Goal: Download file/media

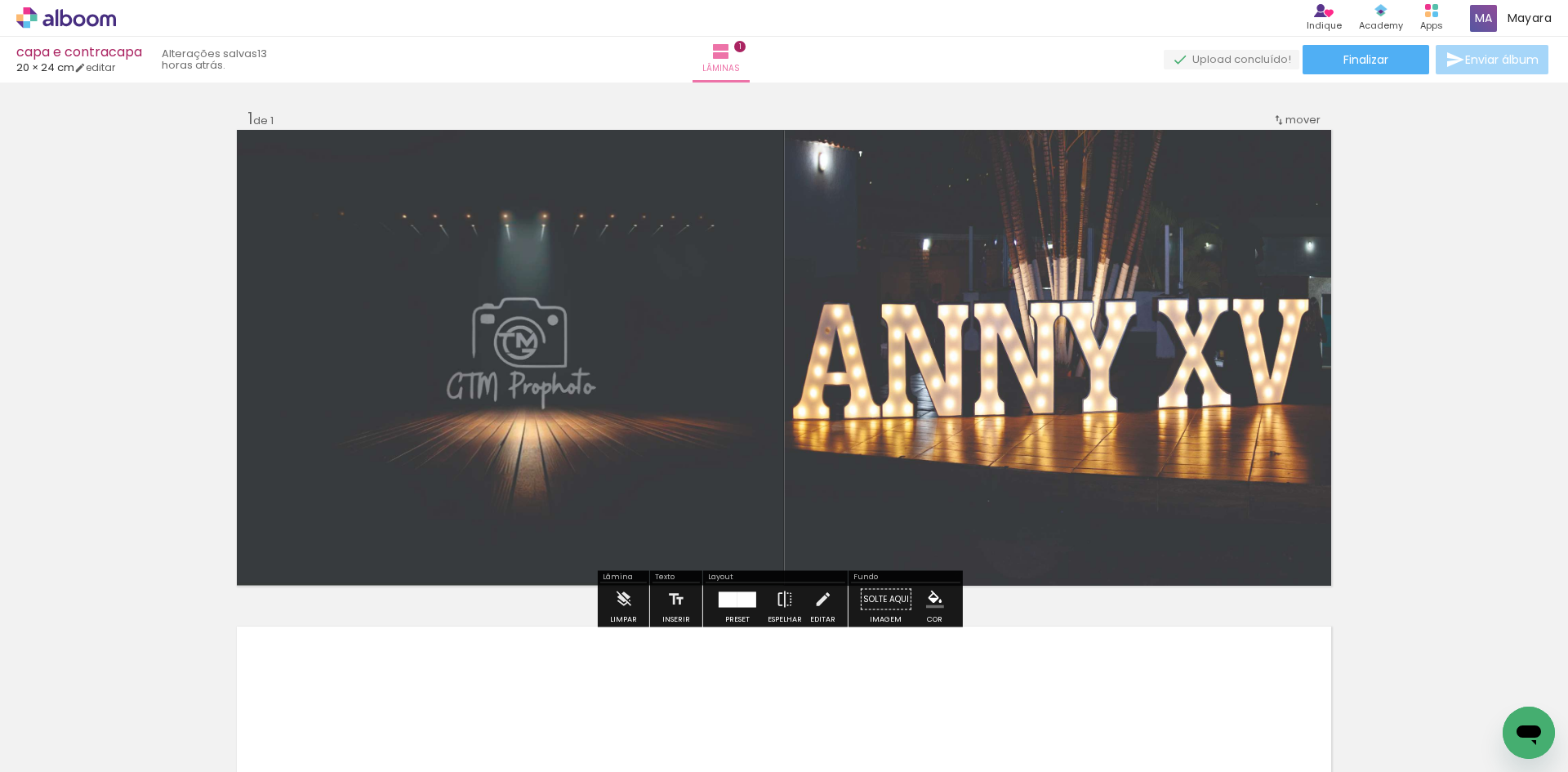
scroll to position [7051, 0]
click at [740, 605] on div at bounding box center [747, 599] width 19 height 15
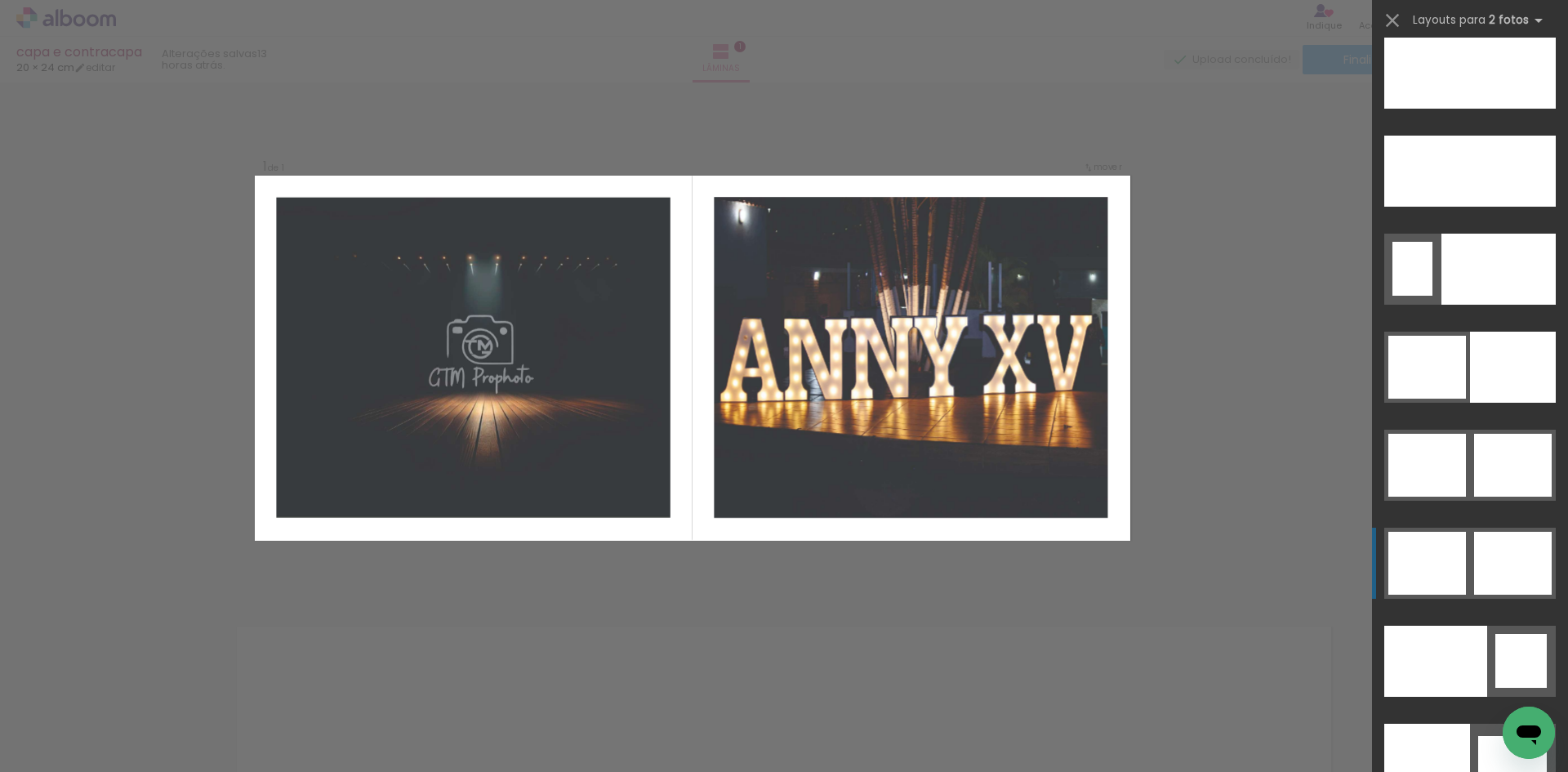
scroll to position [7764, 0]
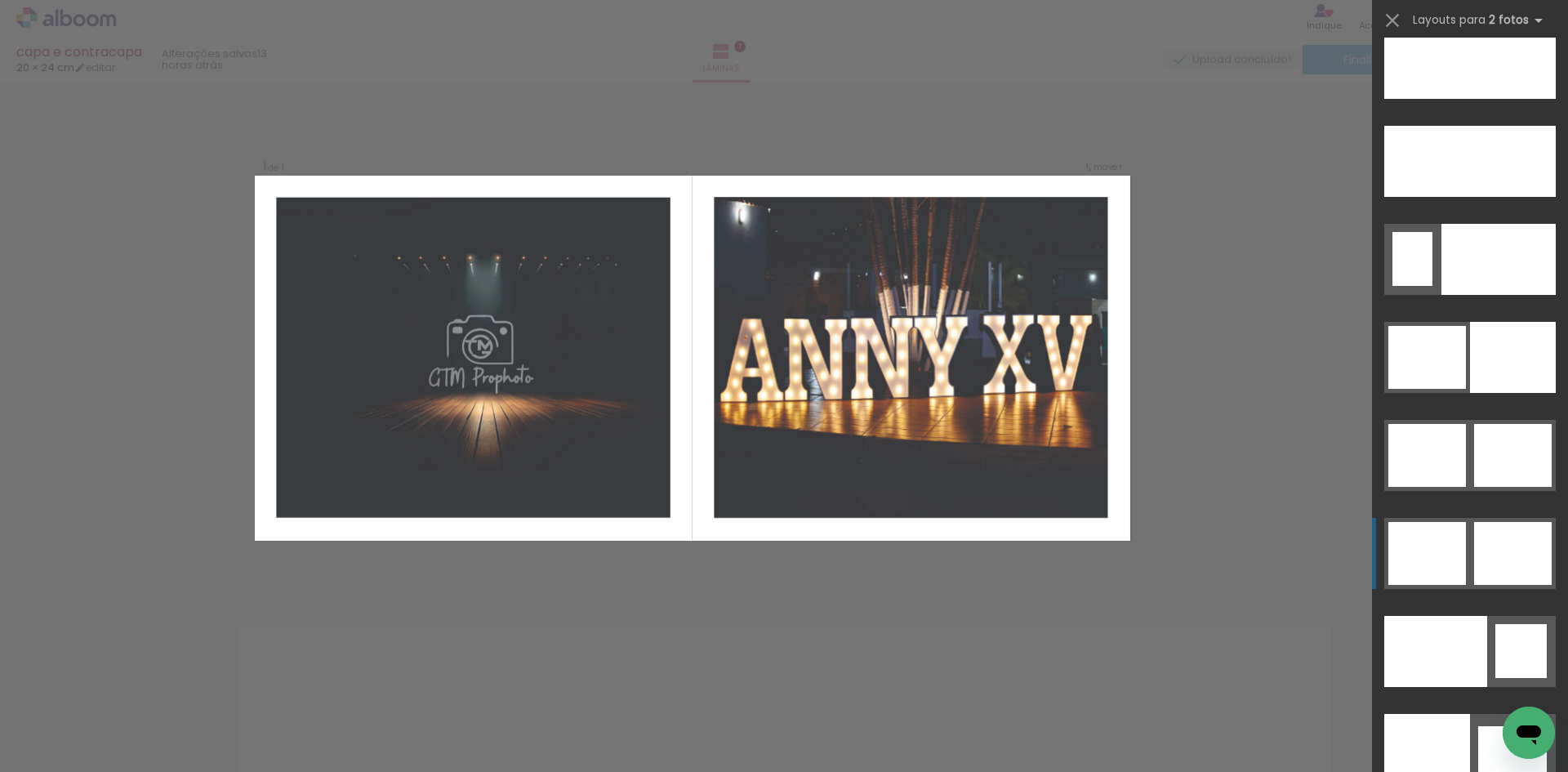
click at [1488, 487] on div at bounding box center [1512, 454] width 78 height 62
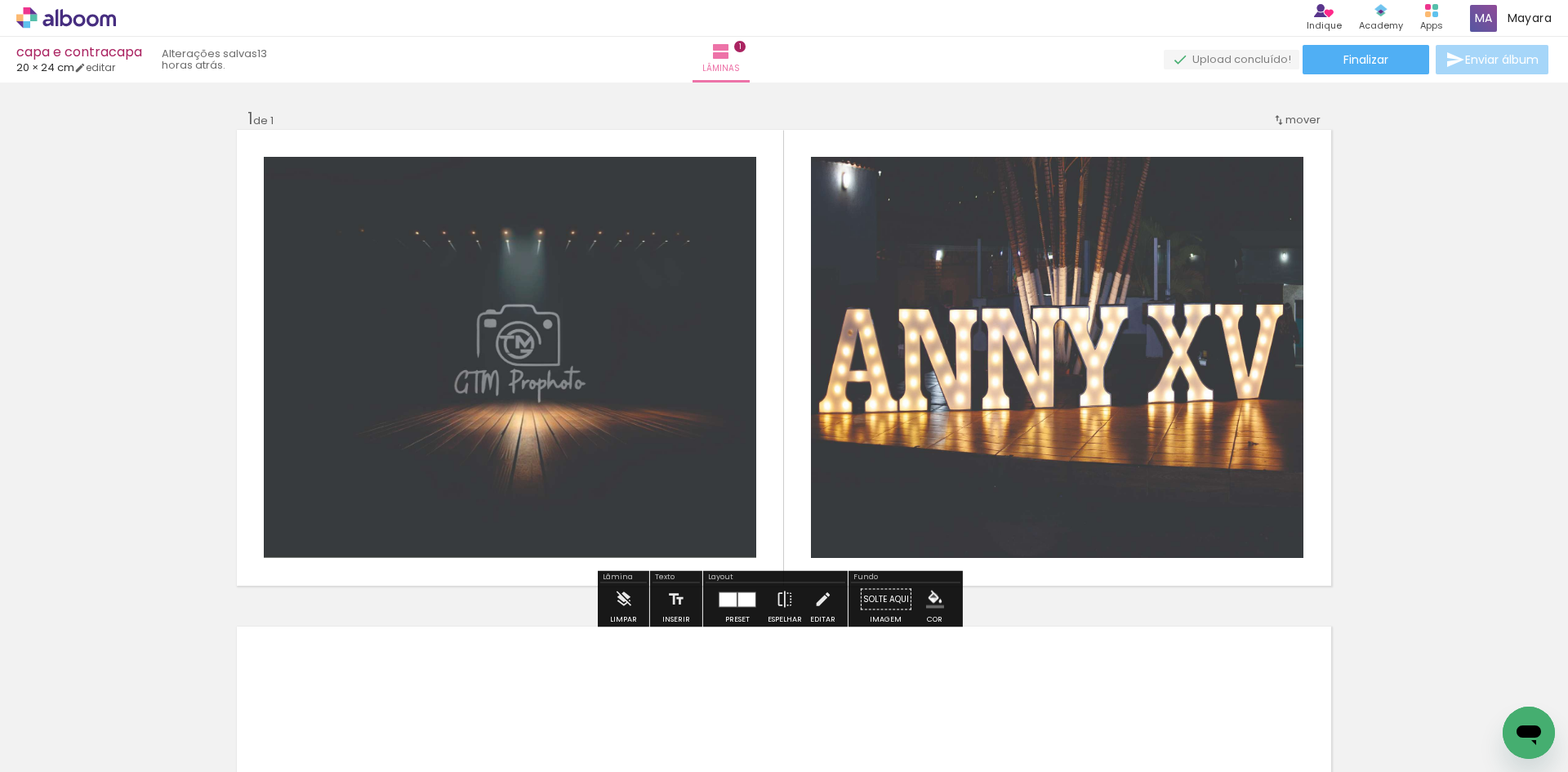
click at [929, 596] on iron-icon "color picker" at bounding box center [935, 599] width 18 height 18
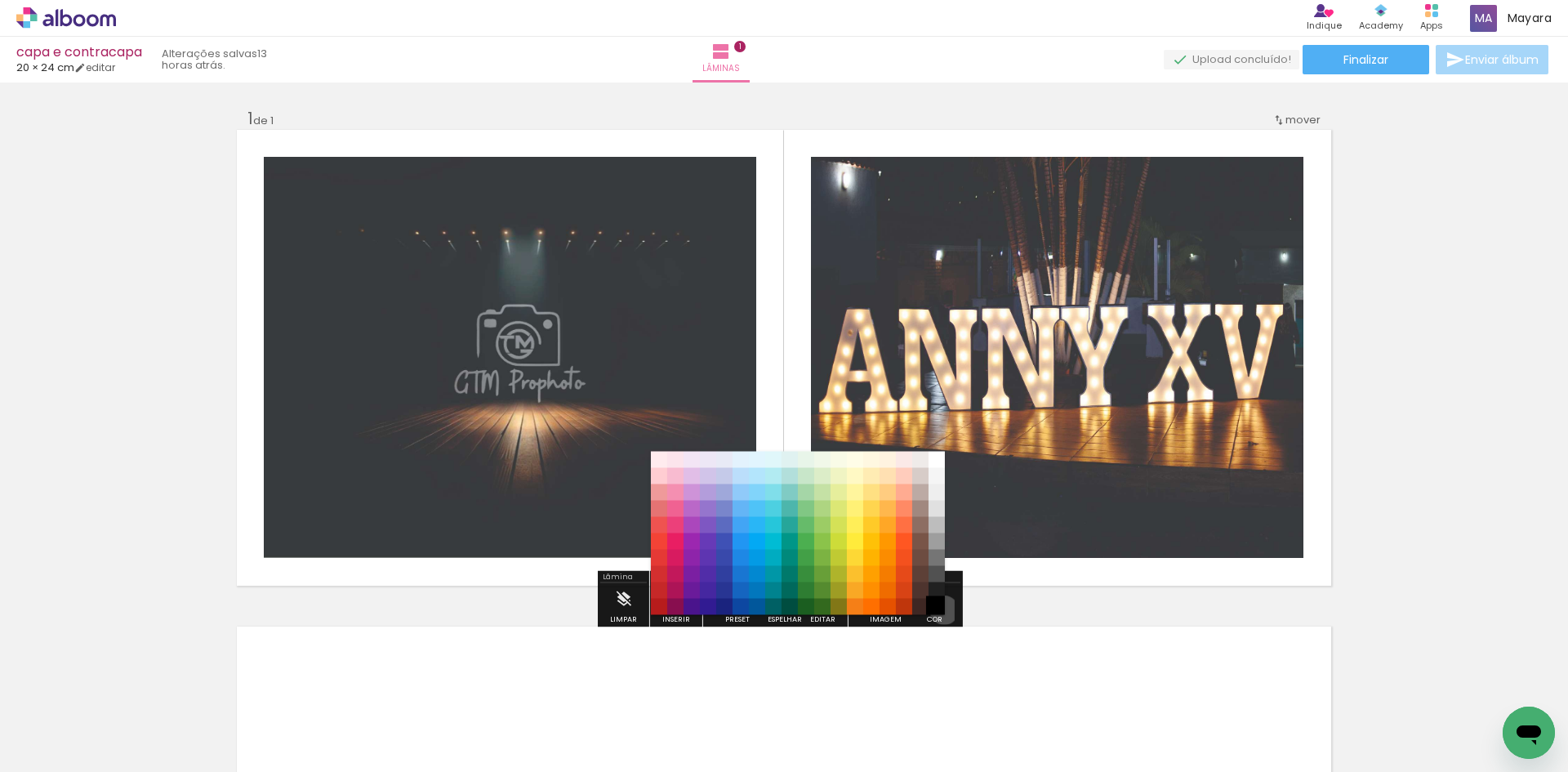
click at [938, 610] on paper-item "#000000" at bounding box center [936, 606] width 16 height 16
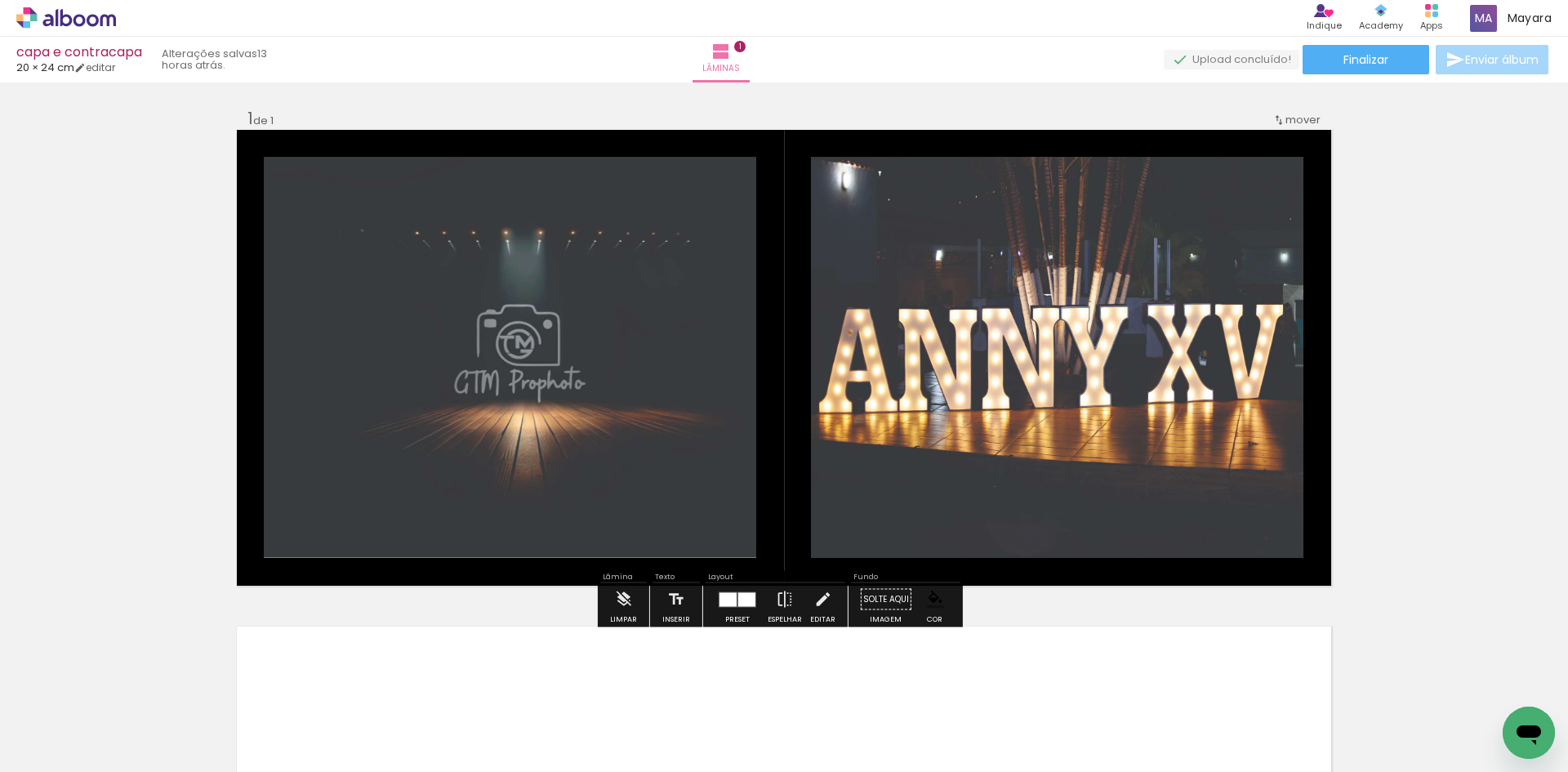
click at [1459, 543] on div "Inserir lâmina 1 de 1" at bounding box center [784, 585] width 1568 height 994
click at [785, 517] on quentale-layouter at bounding box center [784, 357] width 1095 height 456
click at [748, 601] on div at bounding box center [747, 599] width 17 height 13
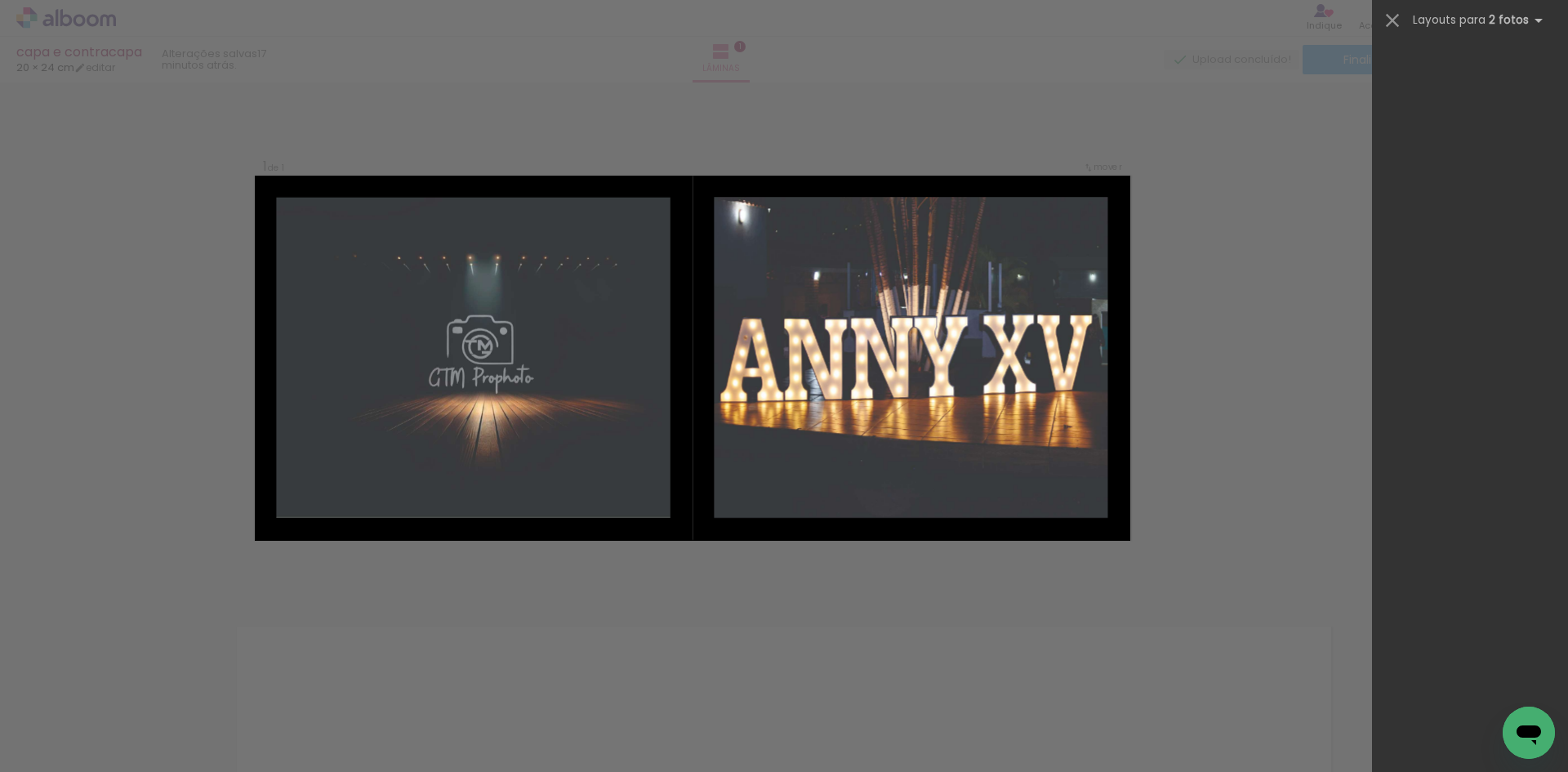
scroll to position [8233, 0]
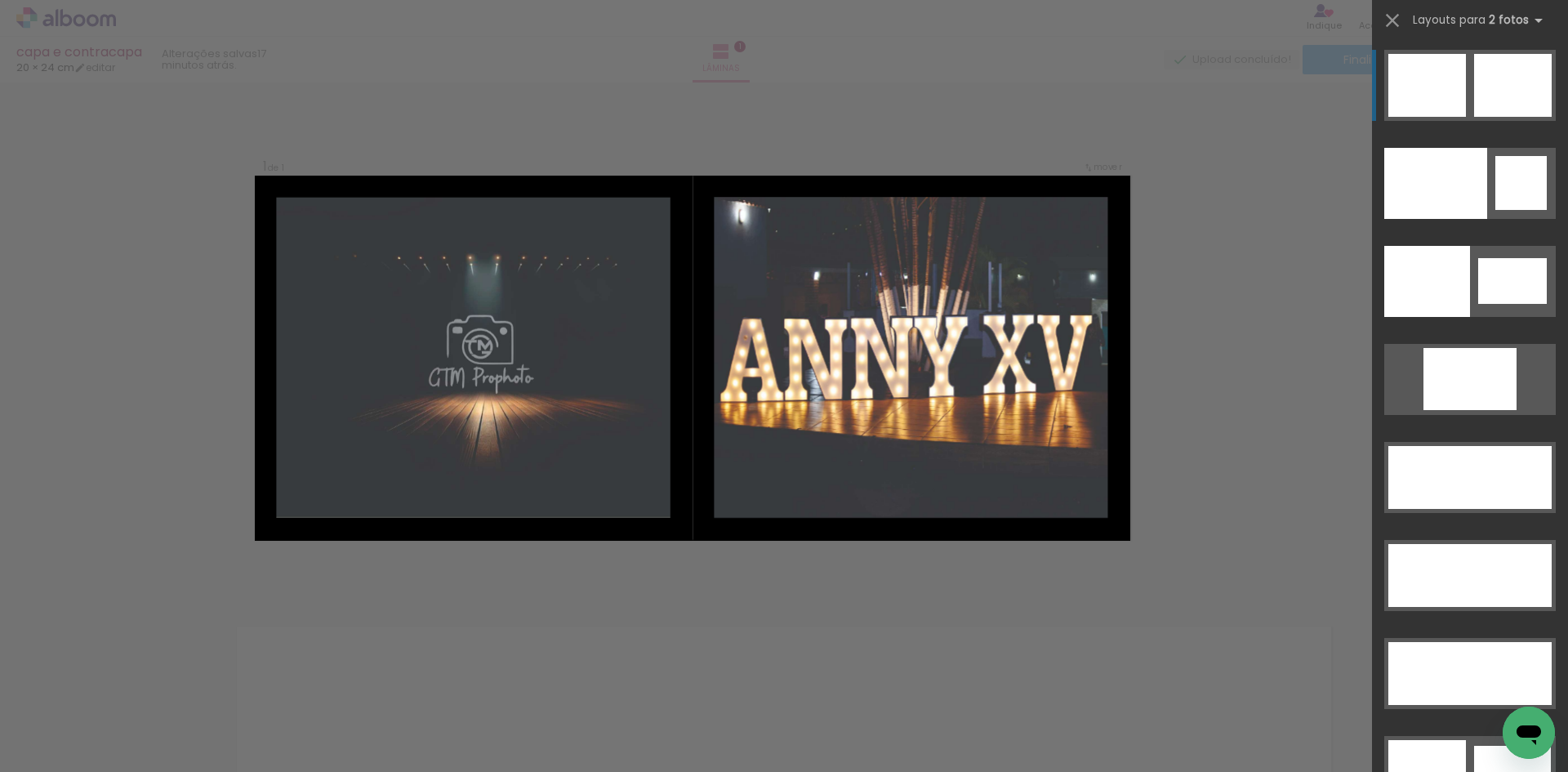
click at [1247, 412] on div "Confirmar Cancelar" at bounding box center [784, 598] width 1568 height 1032
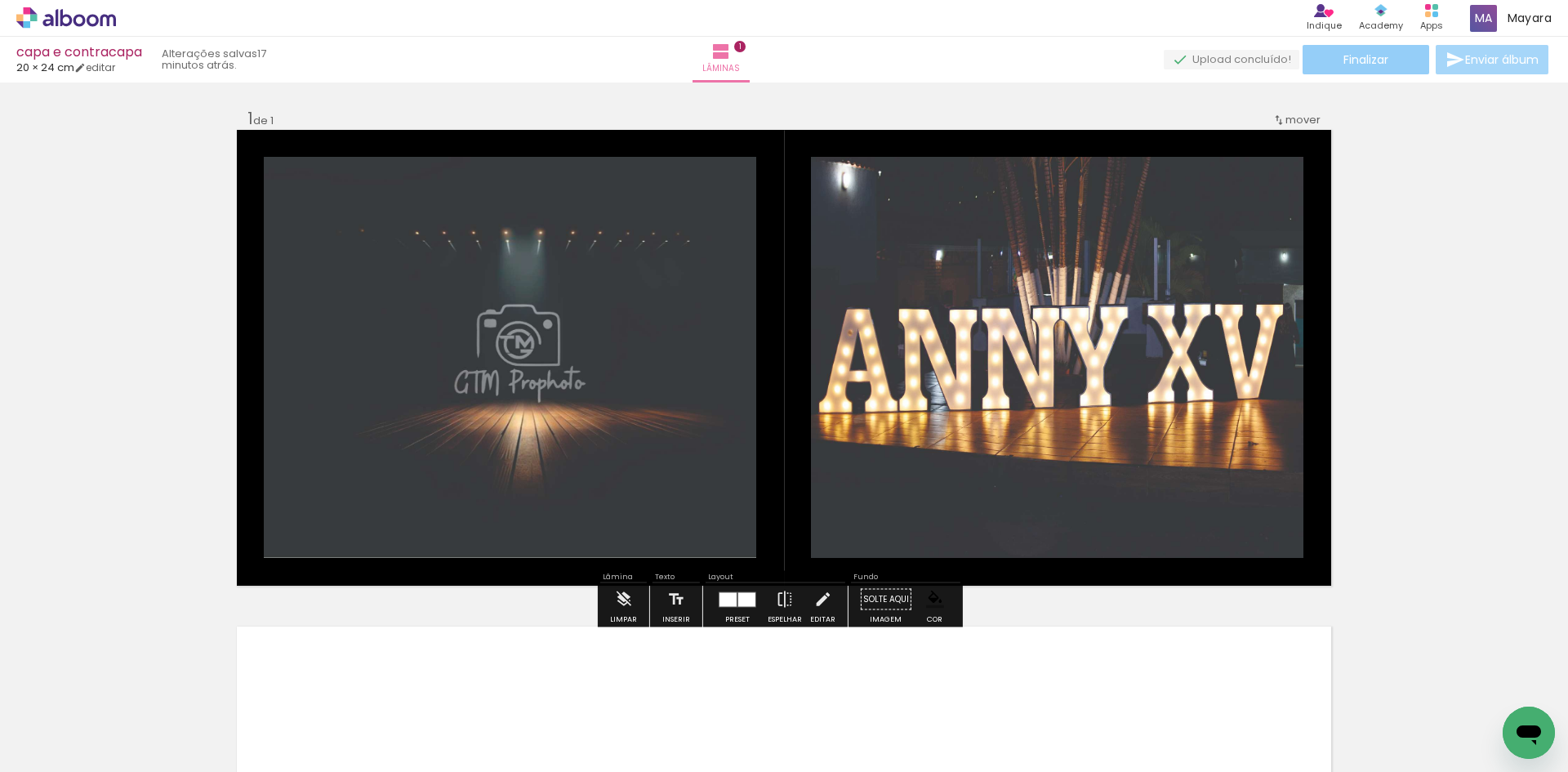
click at [1373, 65] on span "Finalizar" at bounding box center [1365, 60] width 45 height 12
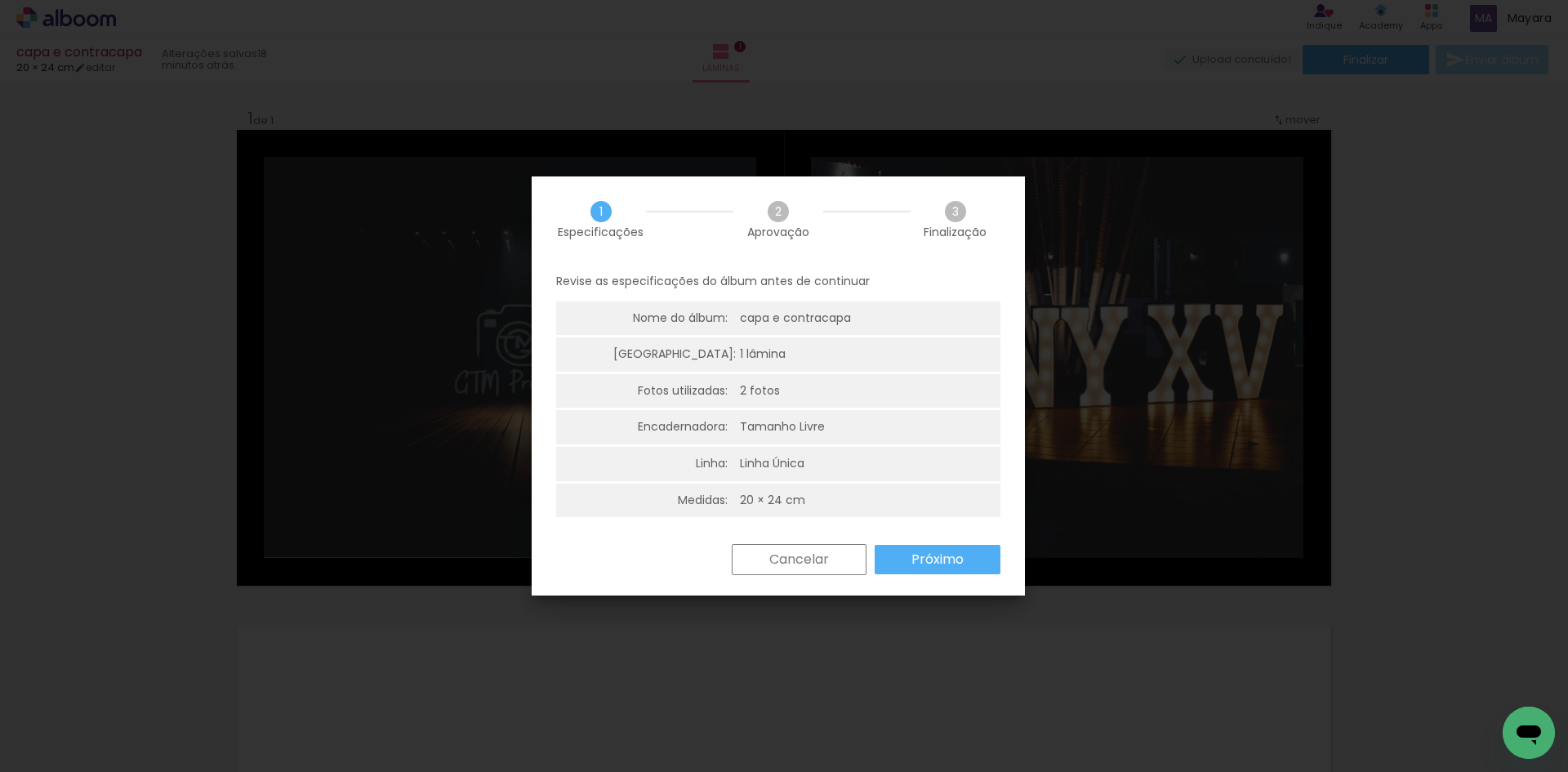
click at [0, 0] on slot "Próximo" at bounding box center [0, 0] width 0 height 0
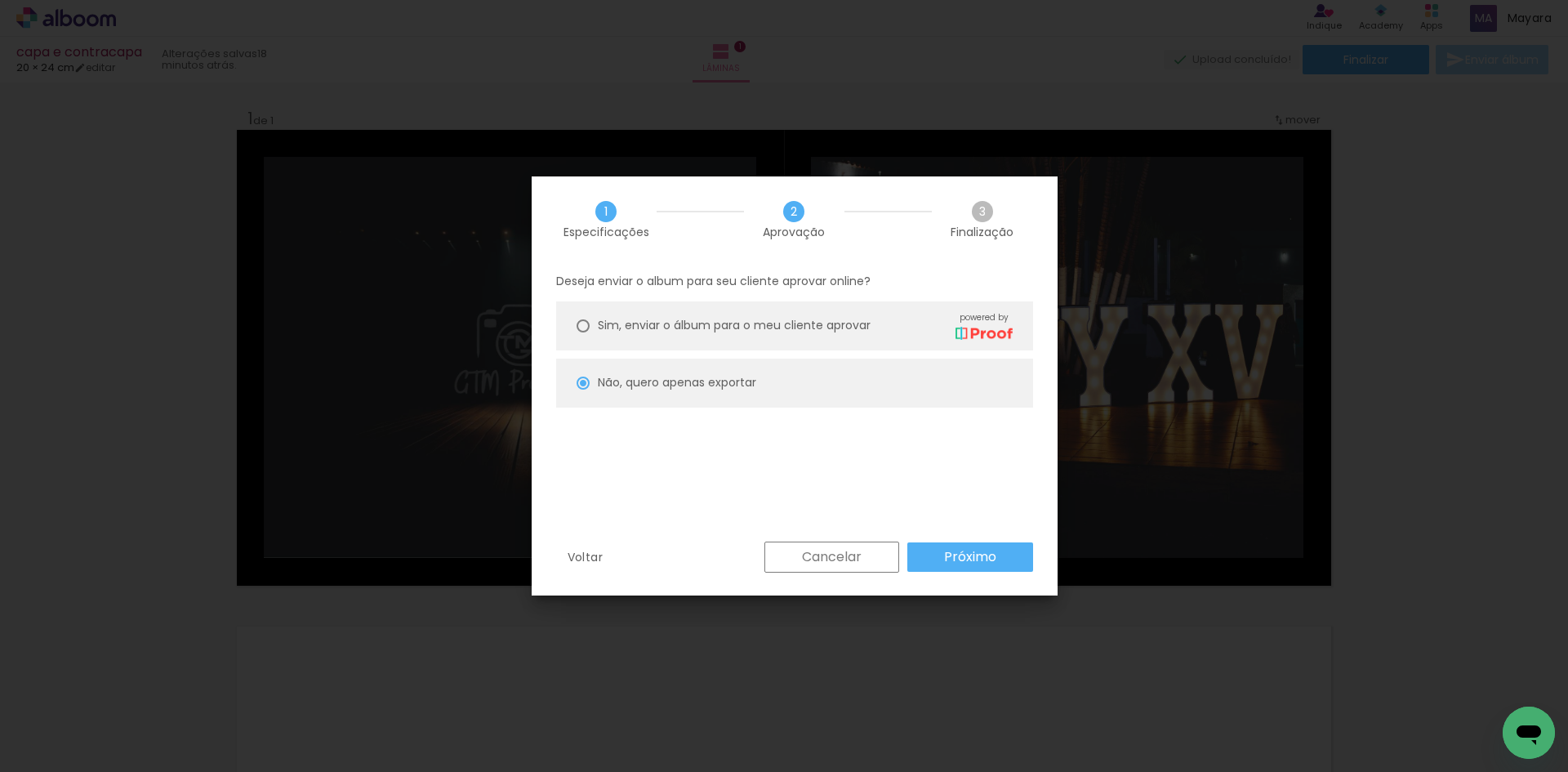
click at [976, 543] on paper-button "Próximo" at bounding box center [970, 557] width 126 height 30
type input "Alta, 300 DPI"
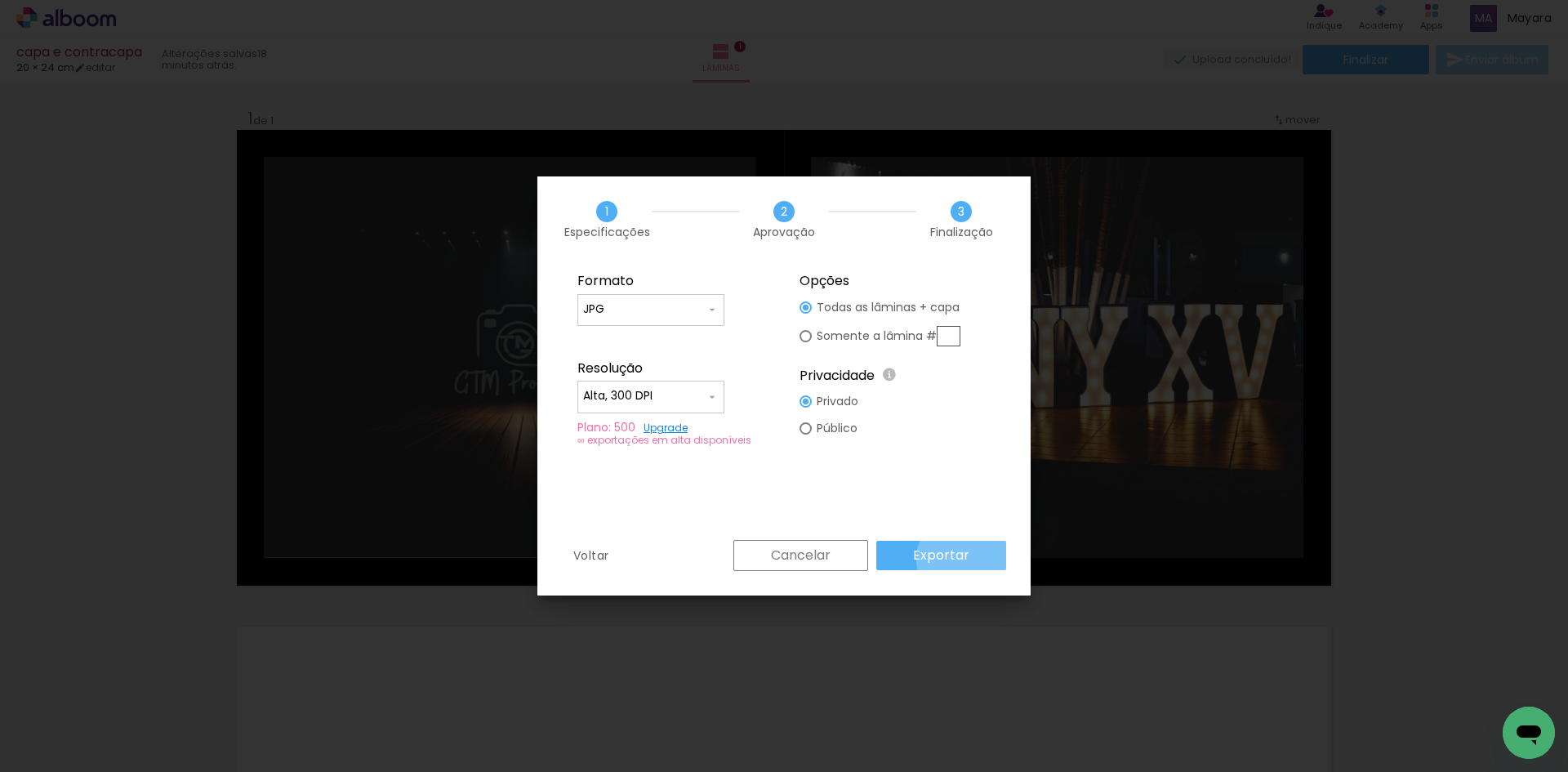
click at [973, 560] on paper-button "Exportar" at bounding box center [941, 555] width 130 height 30
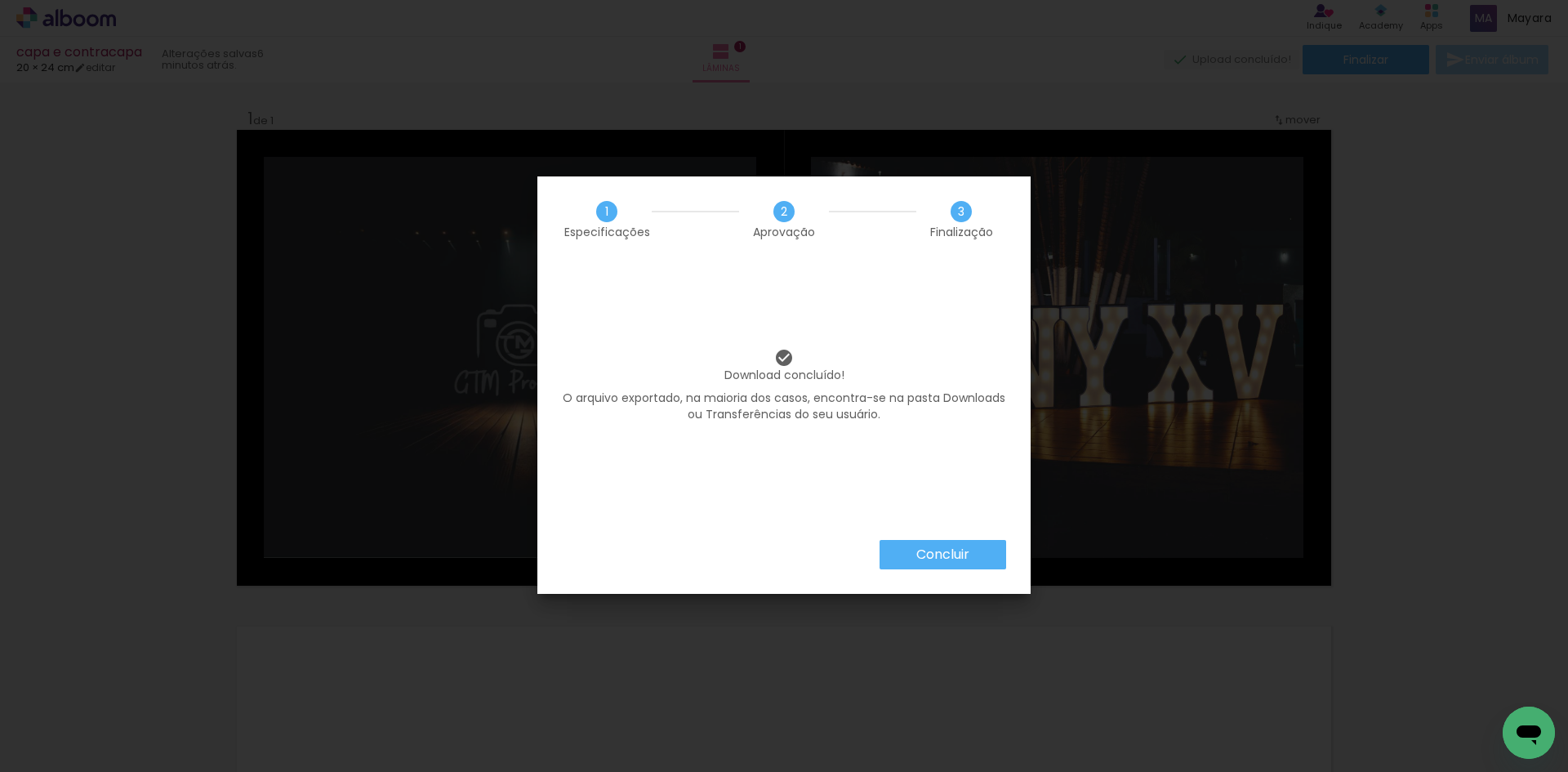
click at [1000, 548] on paper-button "Concluir" at bounding box center [943, 554] width 127 height 30
